Goal: Find specific page/section: Find specific page/section

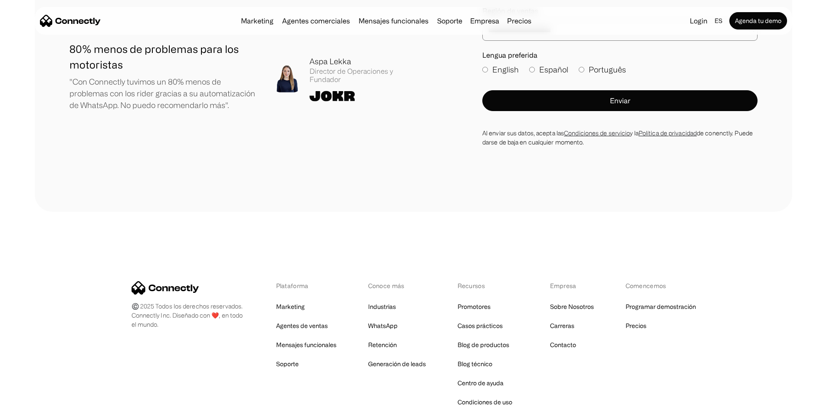
scroll to position [5218, 0]
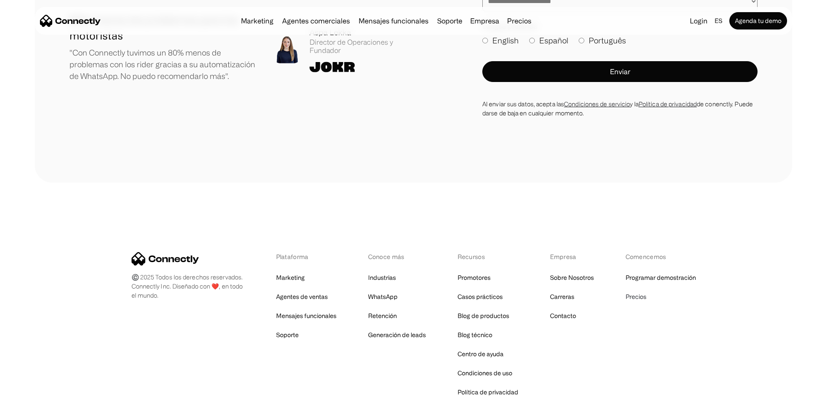
click at [635, 291] on link "Precios" at bounding box center [636, 297] width 21 height 12
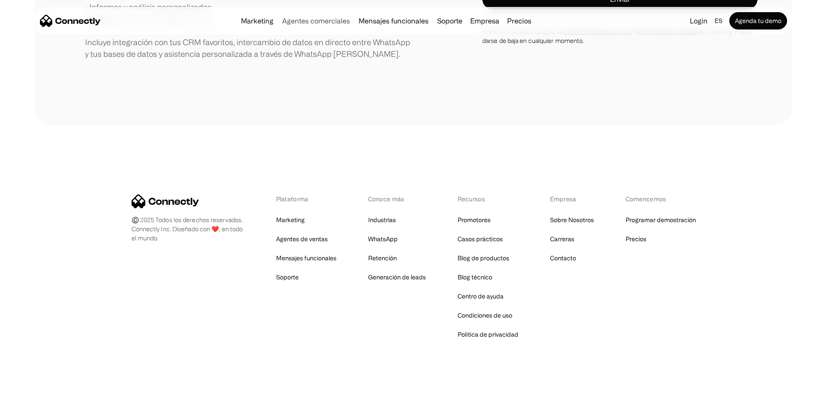
scroll to position [399, 0]
click at [568, 241] on link "Carreras" at bounding box center [562, 239] width 24 height 12
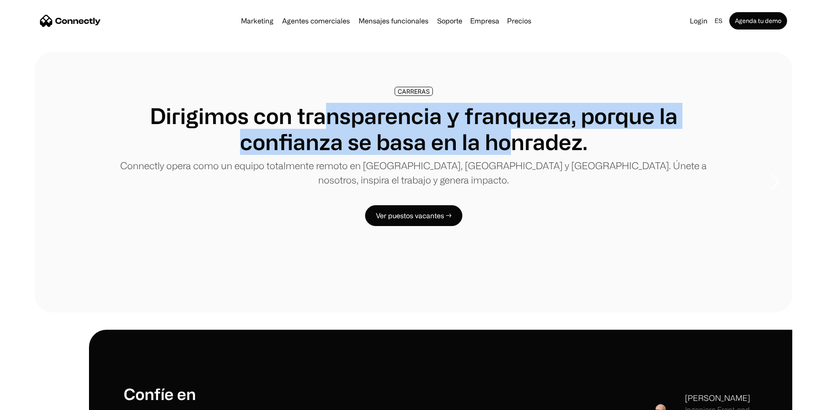
drag, startPoint x: 360, startPoint y: 126, endPoint x: 385, endPoint y: 186, distance: 64.6
click at [385, 155] on h1 "Dirigimos con transparencia y franqueza, porque la confianza se basa en la honr…" at bounding box center [413, 129] width 619 height 52
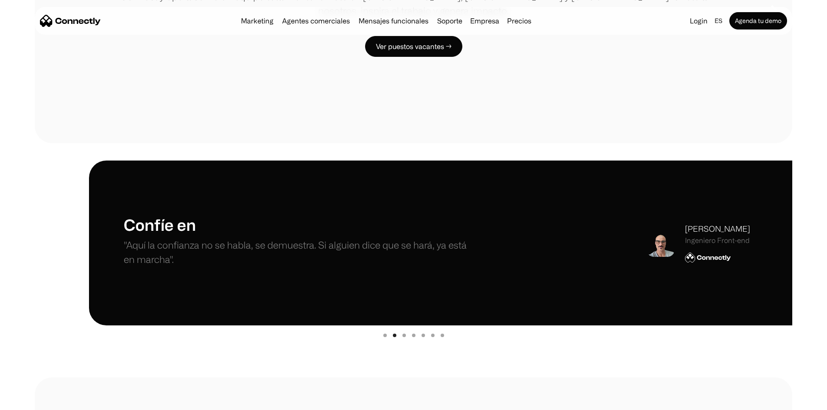
scroll to position [174, 0]
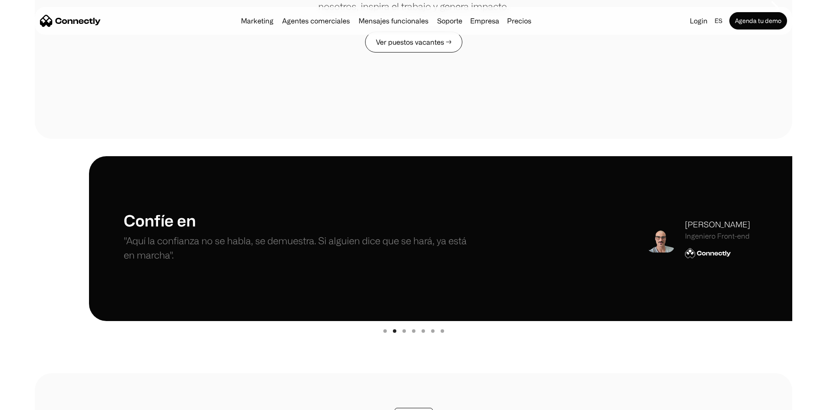
click at [438, 53] on link "Ver puestos vacantes →" at bounding box center [413, 42] width 97 height 21
